Goal: Information Seeking & Learning: Understand process/instructions

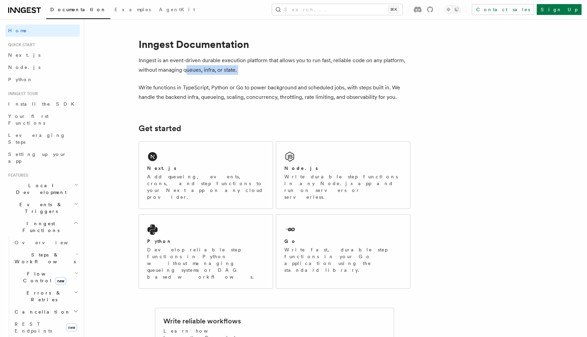
drag, startPoint x: 185, startPoint y: 71, endPoint x: 239, endPoint y: 75, distance: 53.8
click at [201, 238] on div "Python" at bounding box center [205, 241] width 117 height 7
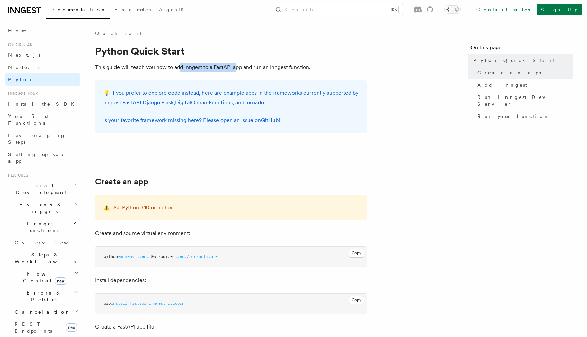
drag, startPoint x: 180, startPoint y: 64, endPoint x: 234, endPoint y: 65, distance: 53.3
click at [235, 65] on p "This guide will teach you how to add Inngest to a FastAPI app and run an Innges…" at bounding box center [231, 67] width 272 height 10
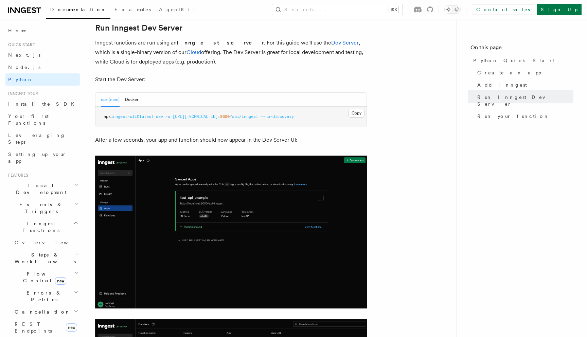
scroll to position [840, 0]
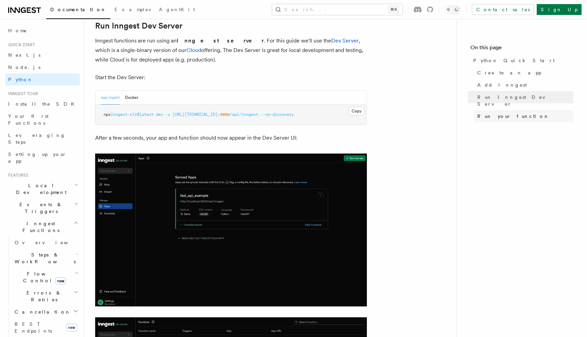
click at [482, 113] on link "Run your function" at bounding box center [523, 116] width 99 height 12
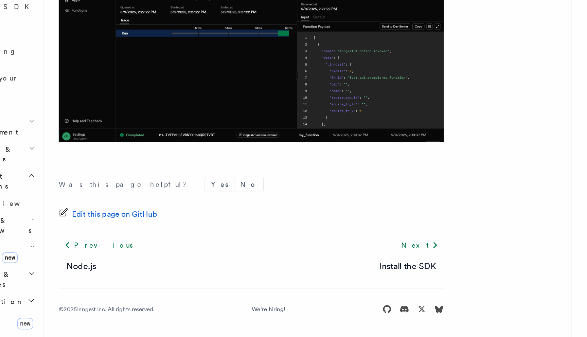
scroll to position [1380, 0]
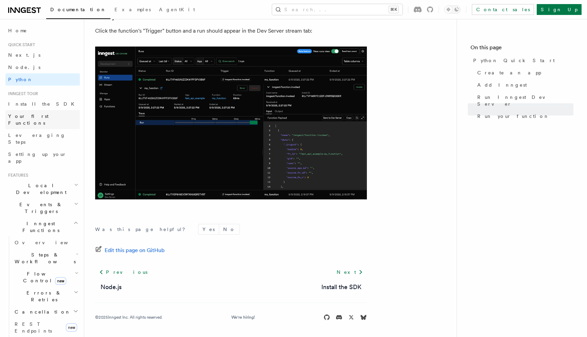
click at [45, 116] on span "Your first Functions" at bounding box center [28, 119] width 40 height 12
